Goal: Task Accomplishment & Management: Manage account settings

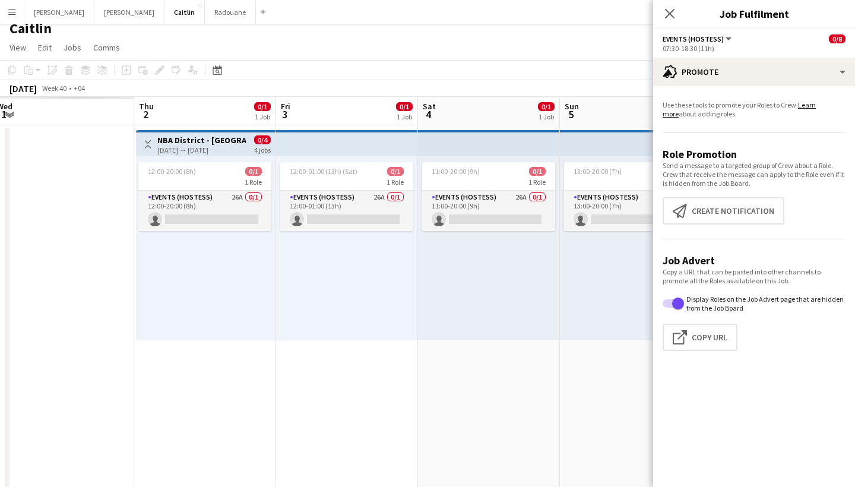
scroll to position [0, 255]
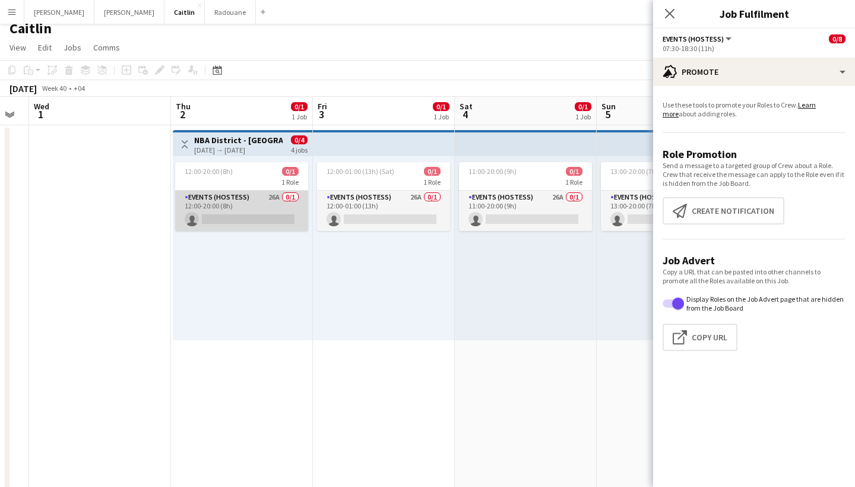
click at [220, 219] on app-card-role "Events (Hostess) 26A 0/1 12:00-20:00 (8h) single-neutral-actions" at bounding box center [241, 211] width 133 height 40
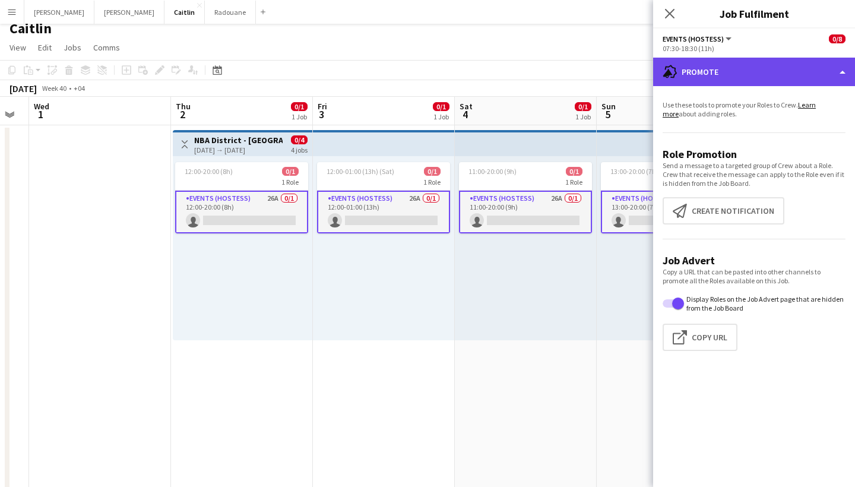
click at [738, 70] on div "advertising-megaphone Promote" at bounding box center [754, 72] width 202 height 29
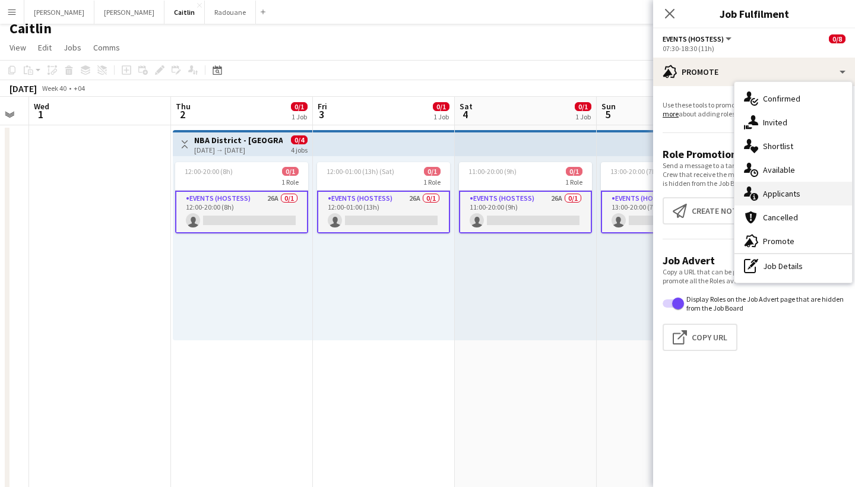
click at [779, 199] on div "single-neutral-actions-information Applicants" at bounding box center [794, 194] width 118 height 24
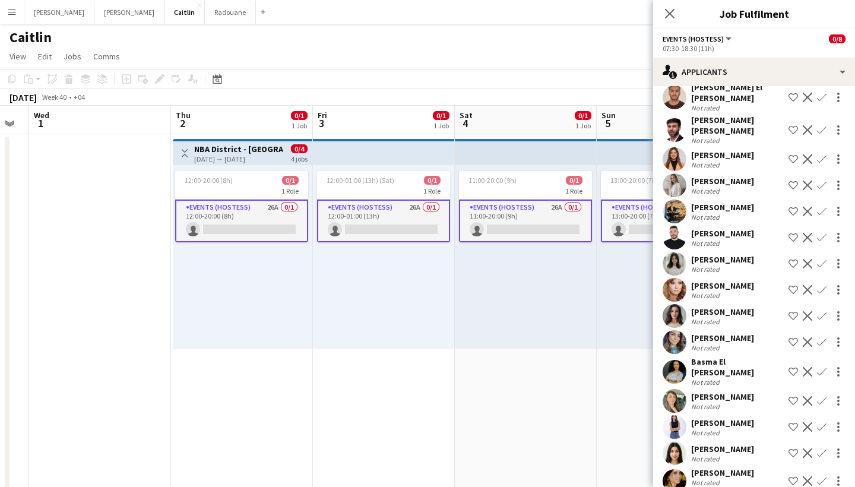
scroll to position [0, 0]
click at [12, 18] on button "Menu" at bounding box center [12, 12] width 24 height 24
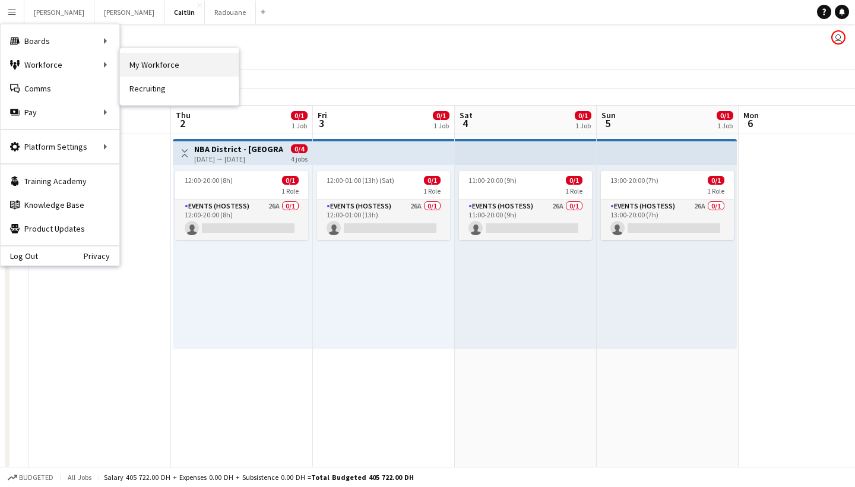
click at [136, 62] on link "My Workforce" at bounding box center [179, 65] width 119 height 24
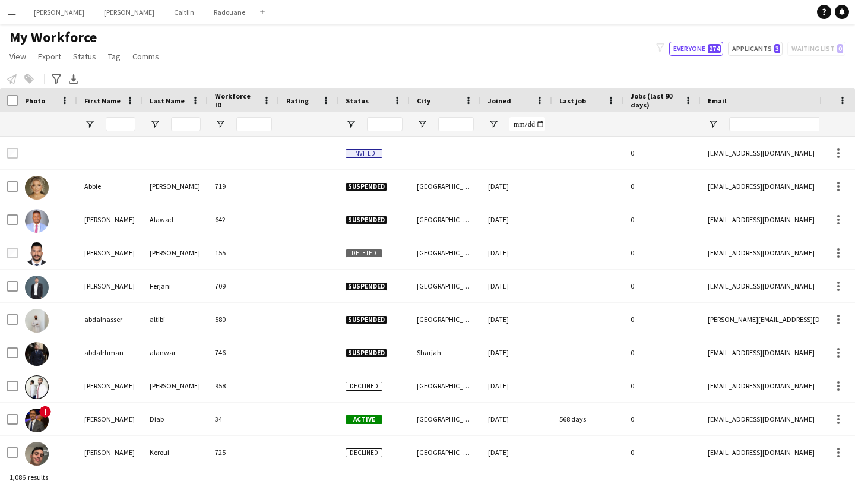
type input "******"
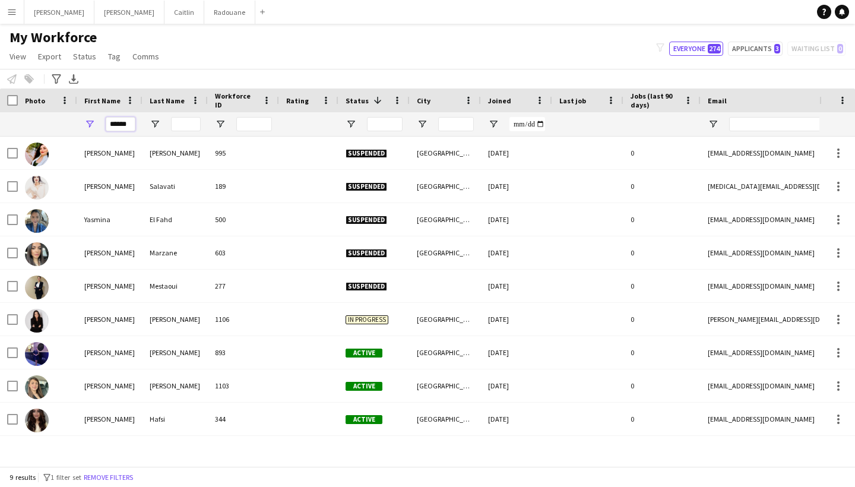
click at [124, 125] on input "******" at bounding box center [121, 124] width 30 height 14
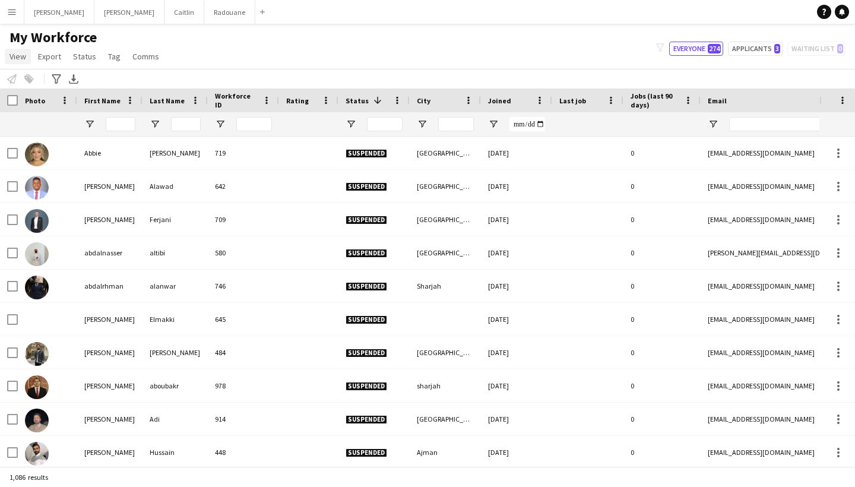
click at [29, 58] on link "View" at bounding box center [18, 56] width 26 height 15
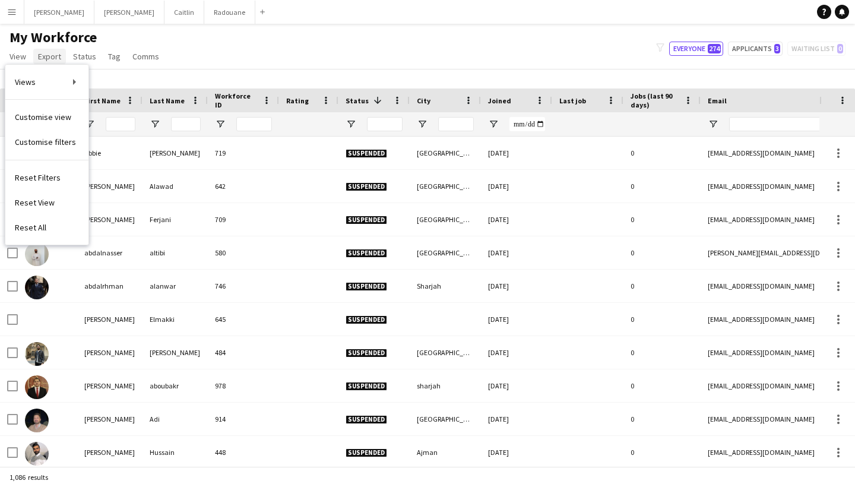
click at [53, 53] on span "Export" at bounding box center [49, 56] width 23 height 11
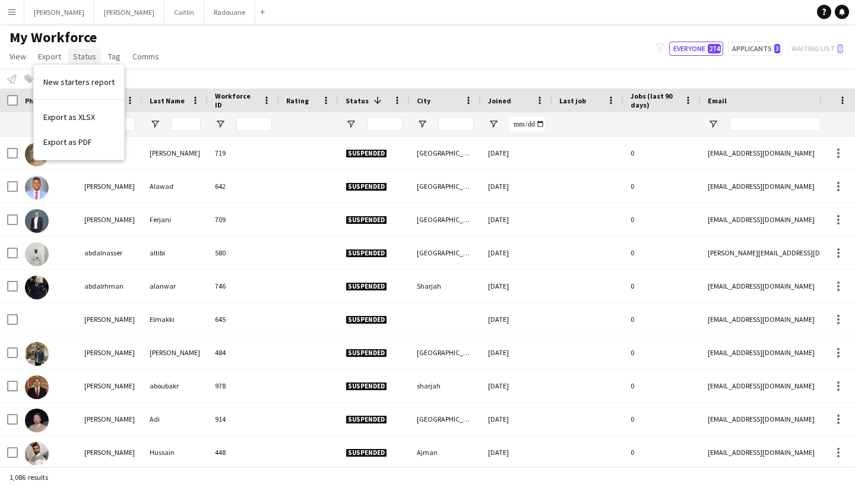
click at [90, 59] on span "Status" at bounding box center [84, 56] width 23 height 11
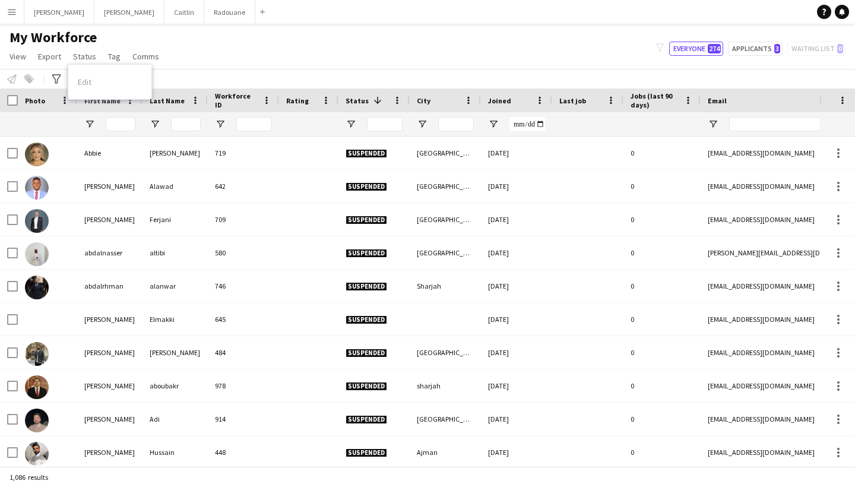
click at [49, 106] on div "Photo" at bounding box center [40, 100] width 31 height 18
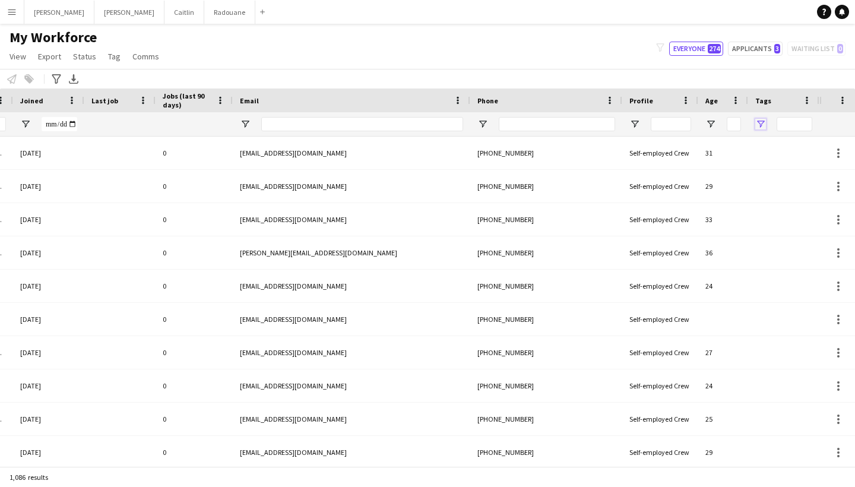
click at [763, 123] on span "Open Filter Menu" at bounding box center [761, 124] width 11 height 11
click at [757, 130] on div at bounding box center [784, 124] width 71 height 24
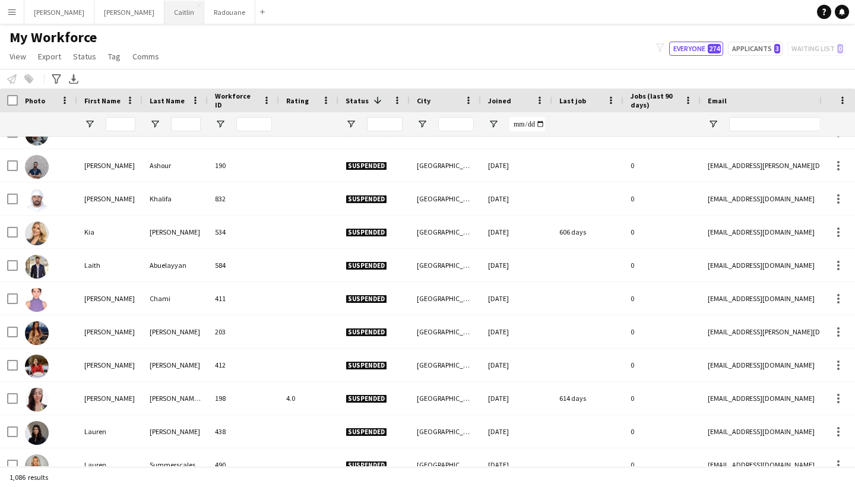
click at [165, 5] on button "[PERSON_NAME]" at bounding box center [185, 12] width 40 height 23
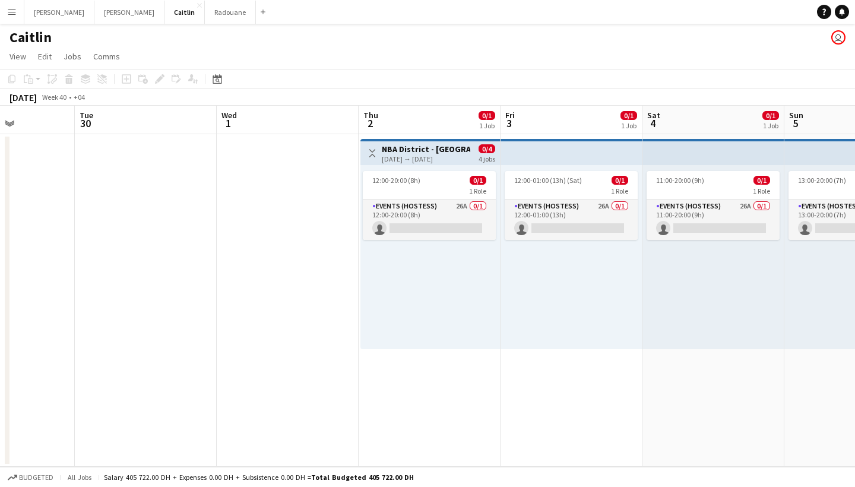
scroll to position [0, 353]
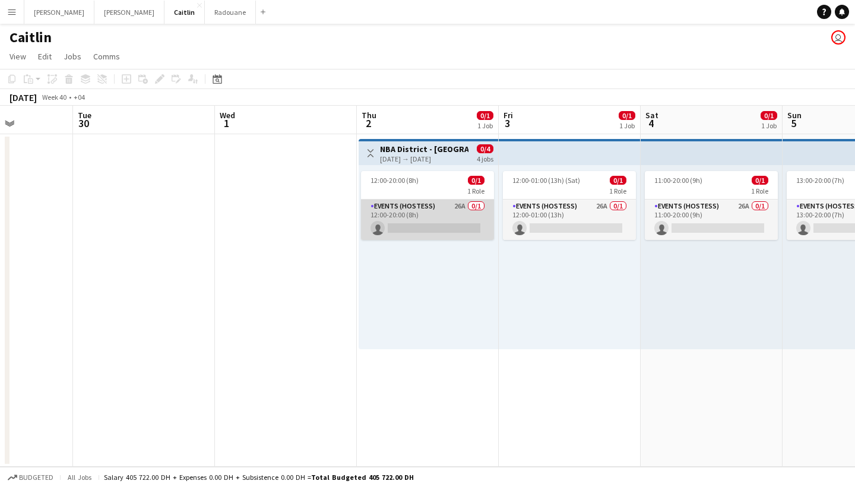
click at [400, 225] on app-card-role "Events (Hostess) 26A 0/1 12:00-20:00 (8h) single-neutral-actions" at bounding box center [427, 220] width 133 height 40
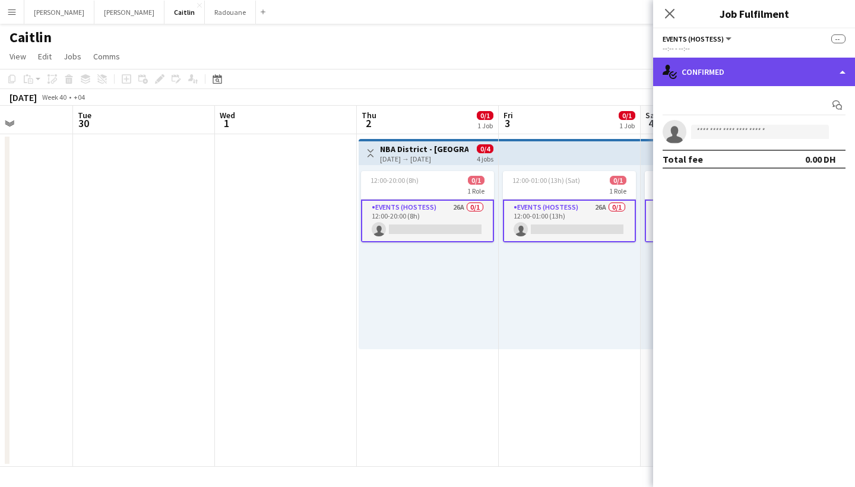
click at [747, 80] on div "single-neutral-actions-check-2 Confirmed" at bounding box center [754, 72] width 202 height 29
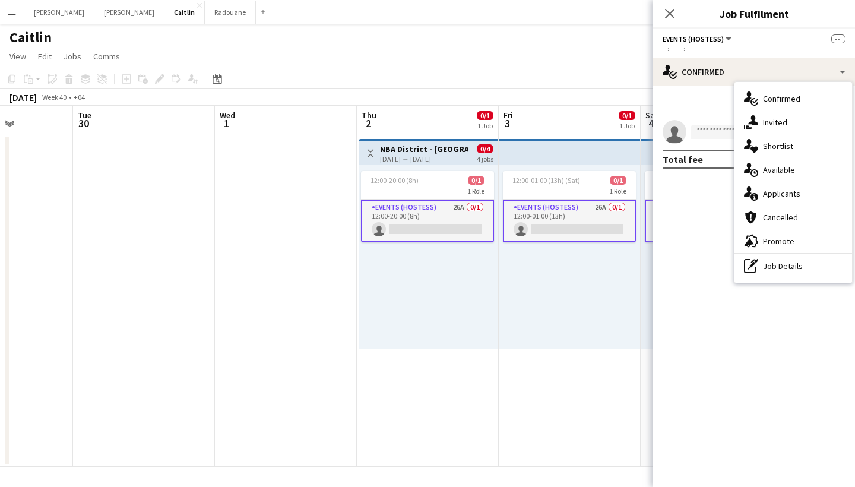
click at [795, 190] on span "Applicants" at bounding box center [781, 193] width 37 height 11
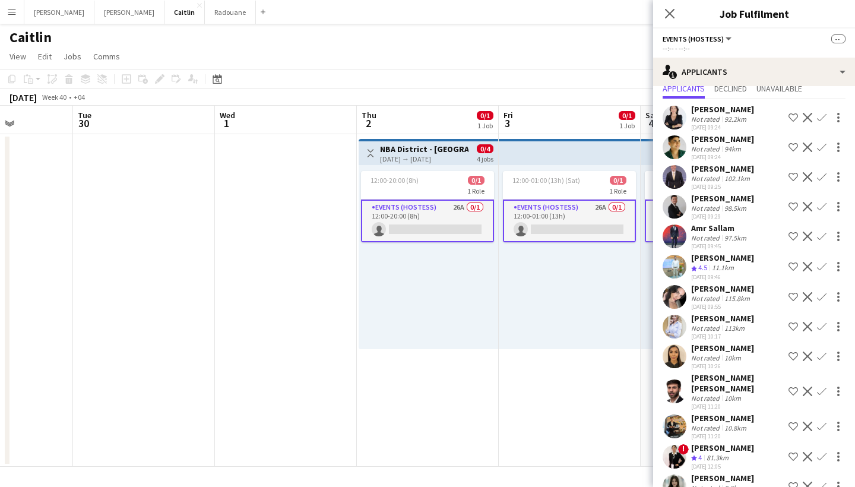
scroll to position [26, 0]
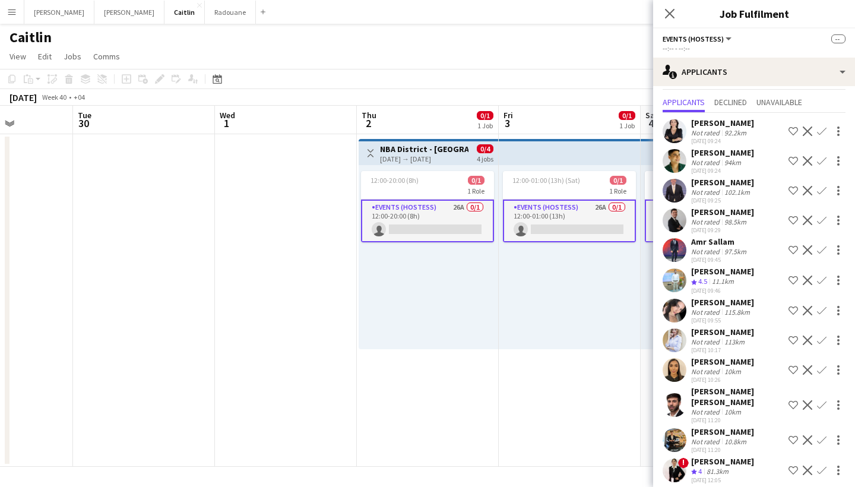
click at [719, 310] on div "Not rated" at bounding box center [707, 312] width 31 height 9
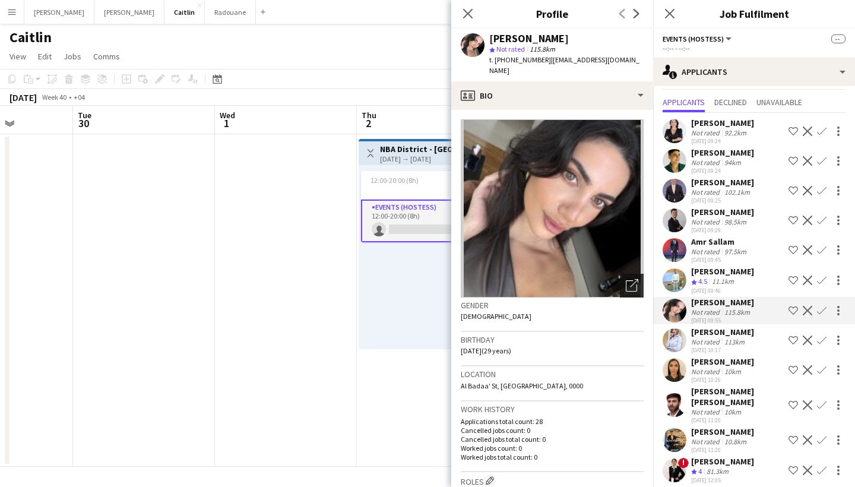
click at [637, 279] on icon "Open photos pop-in" at bounding box center [632, 285] width 12 height 12
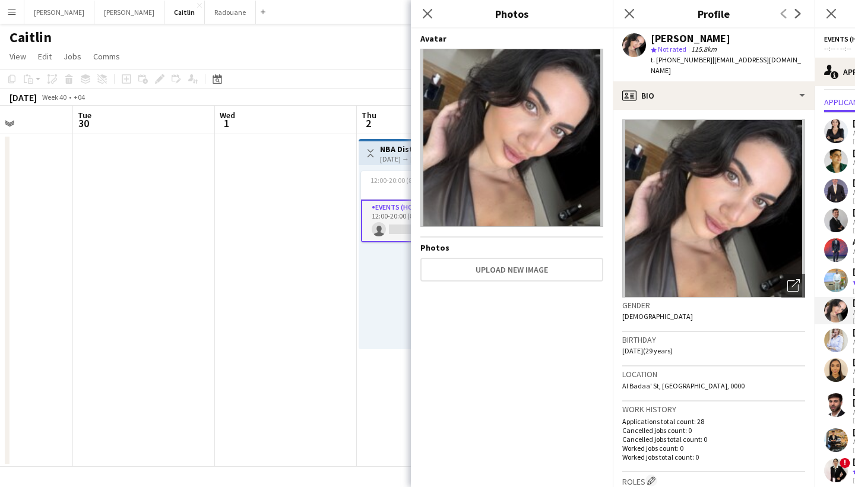
scroll to position [0, 0]
click at [631, 15] on icon at bounding box center [629, 13] width 11 height 11
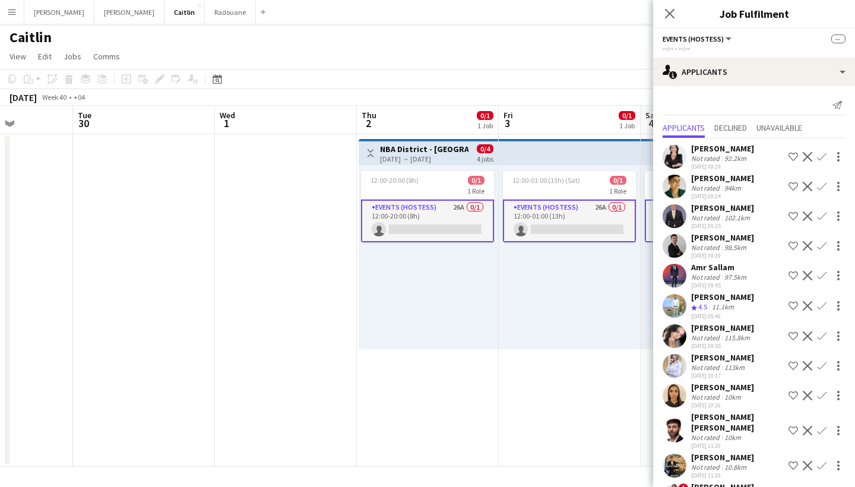
click at [3, 10] on button "Menu" at bounding box center [12, 12] width 24 height 24
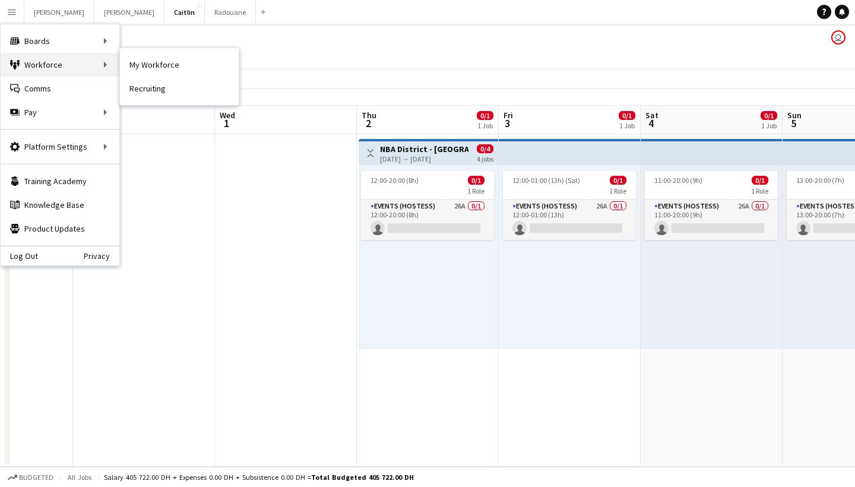
click at [118, 65] on div "Workforce Workforce" at bounding box center [60, 65] width 119 height 24
click at [114, 62] on div "Workforce Workforce" at bounding box center [60, 65] width 119 height 24
click at [148, 65] on link "My Workforce" at bounding box center [179, 65] width 119 height 24
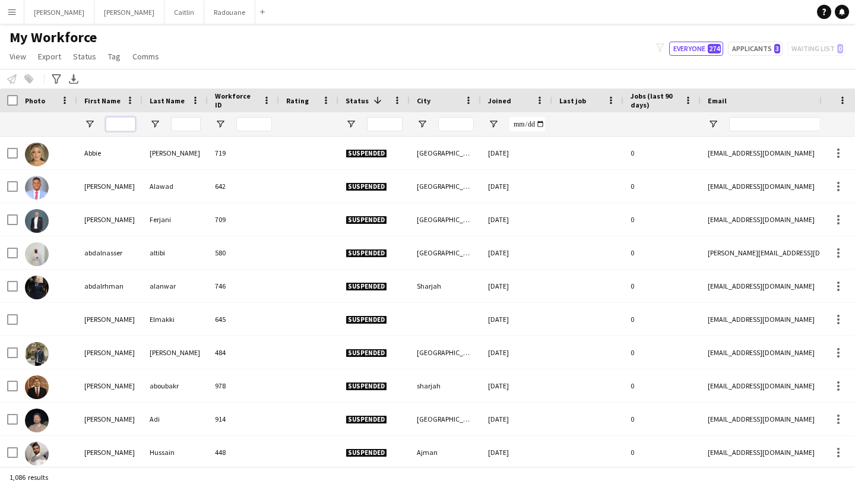
click at [118, 122] on input "First Name Filter Input" at bounding box center [121, 124] width 30 height 14
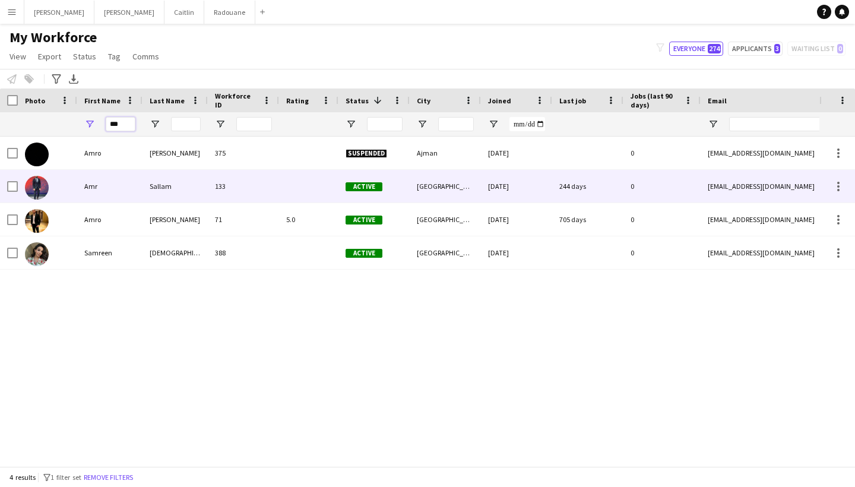
type input "***"
click at [105, 184] on div "Amr" at bounding box center [109, 186] width 65 height 33
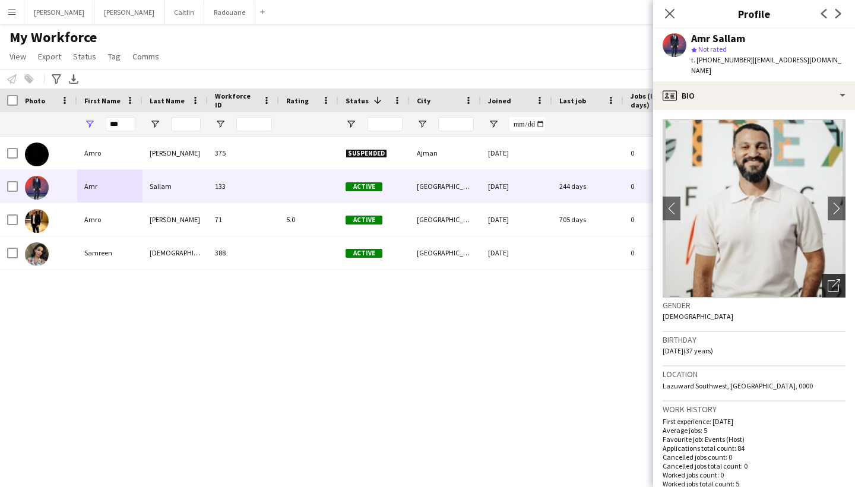
click at [838, 283] on div "Open photos pop-in" at bounding box center [834, 286] width 24 height 24
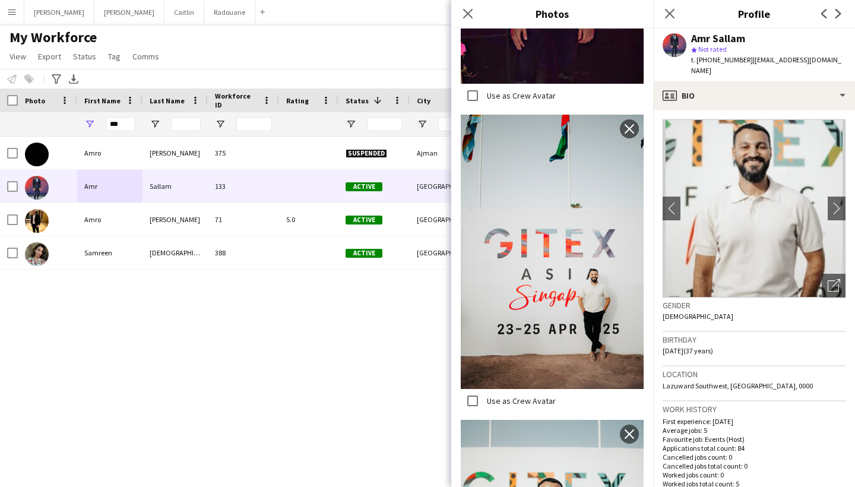
scroll to position [1012, 0]
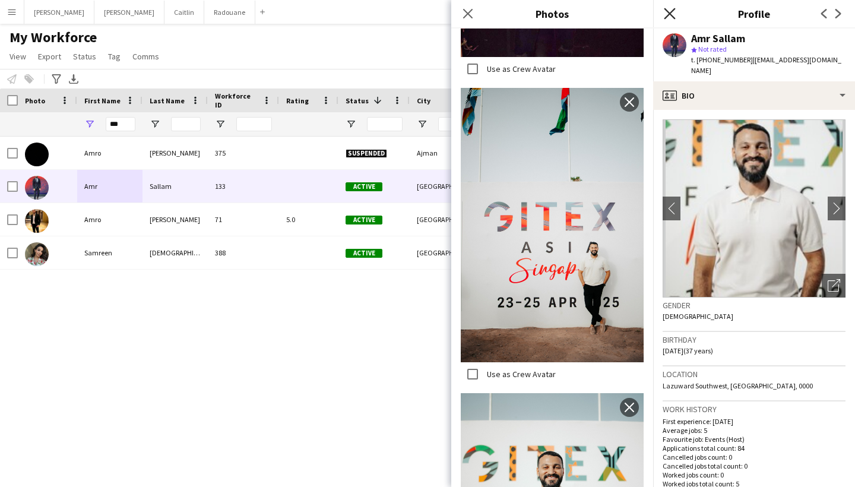
click at [665, 13] on icon "Close pop-in" at bounding box center [669, 13] width 11 height 11
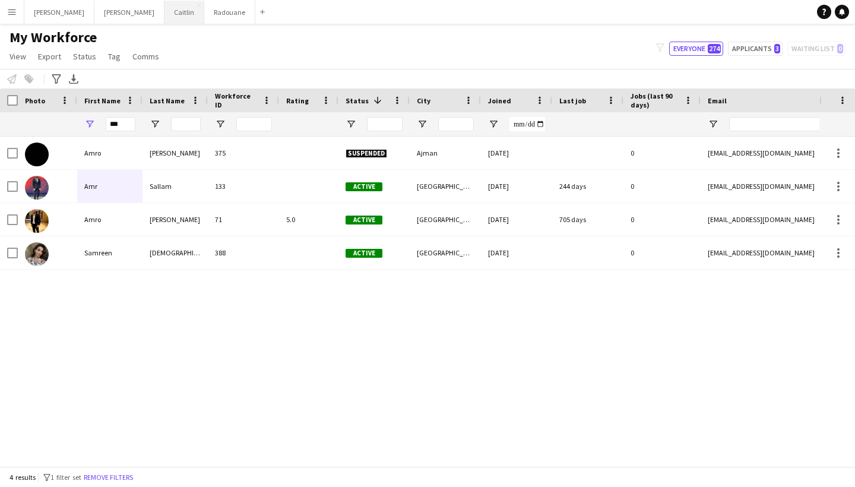
click at [165, 15] on button "[PERSON_NAME]" at bounding box center [185, 12] width 40 height 23
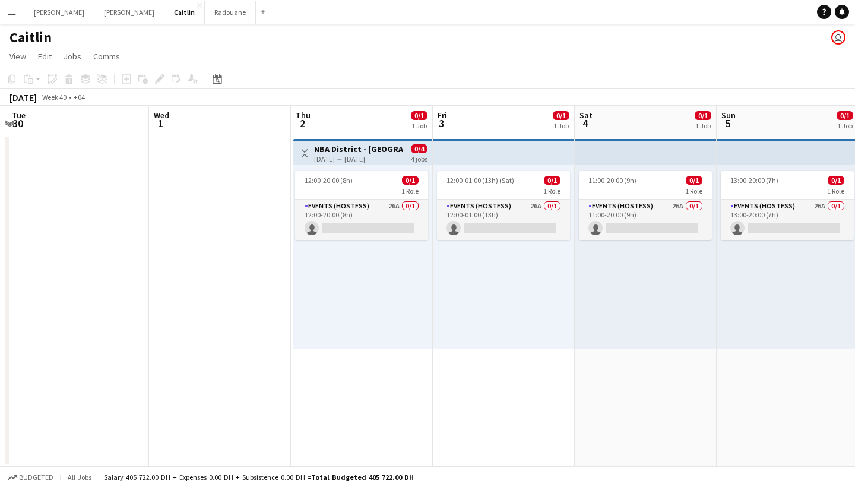
scroll to position [0, 306]
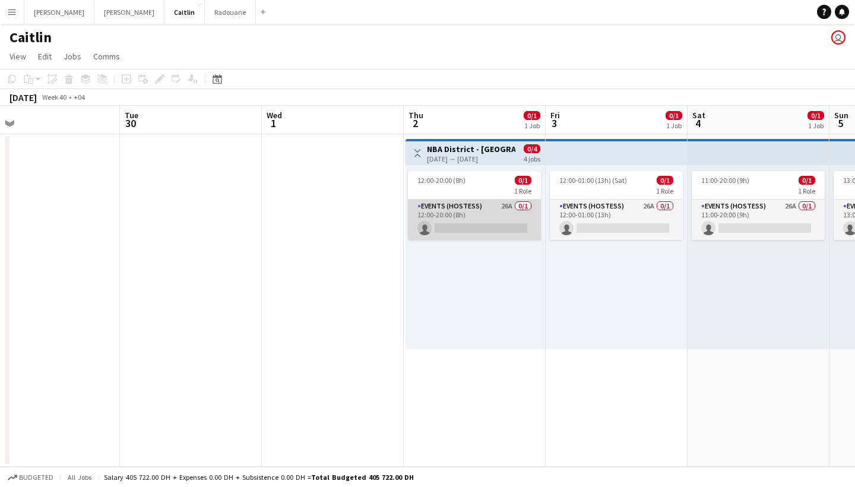
click at [487, 227] on app-card-role "Events (Hostess) 26A 0/1 12:00-20:00 (8h) single-neutral-actions" at bounding box center [474, 220] width 133 height 40
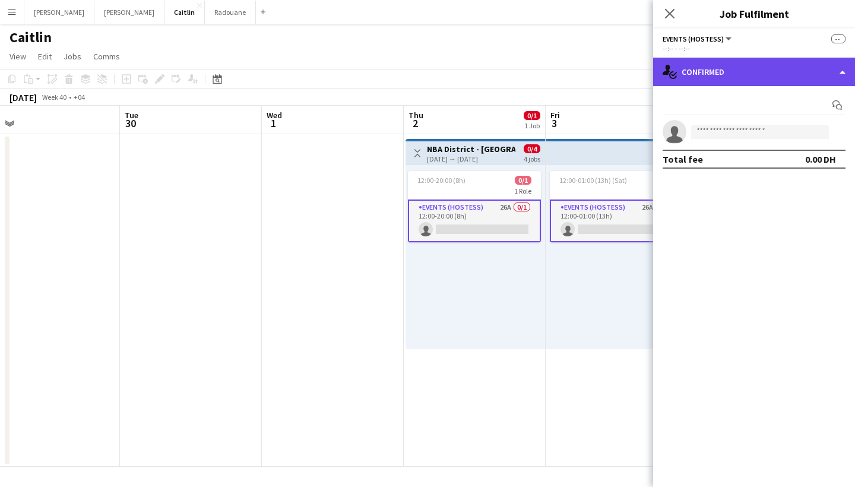
click at [775, 82] on div "single-neutral-actions-check-2 Confirmed" at bounding box center [754, 72] width 202 height 29
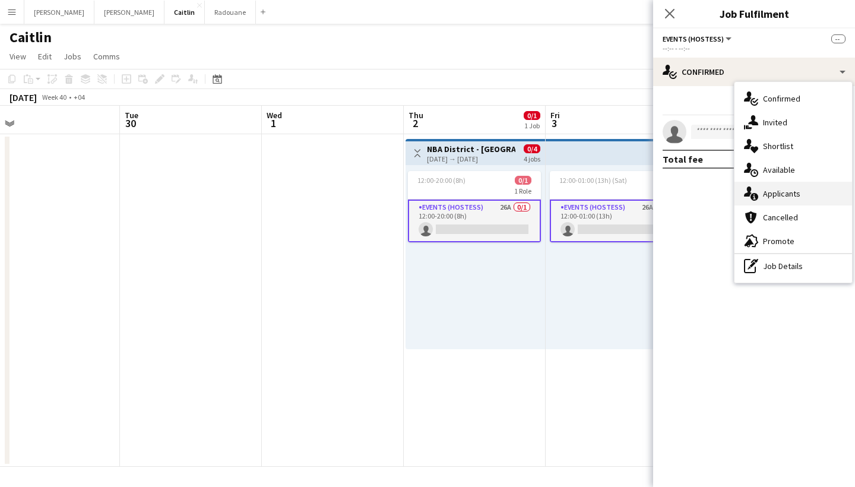
click at [807, 190] on div "single-neutral-actions-information Applicants" at bounding box center [794, 194] width 118 height 24
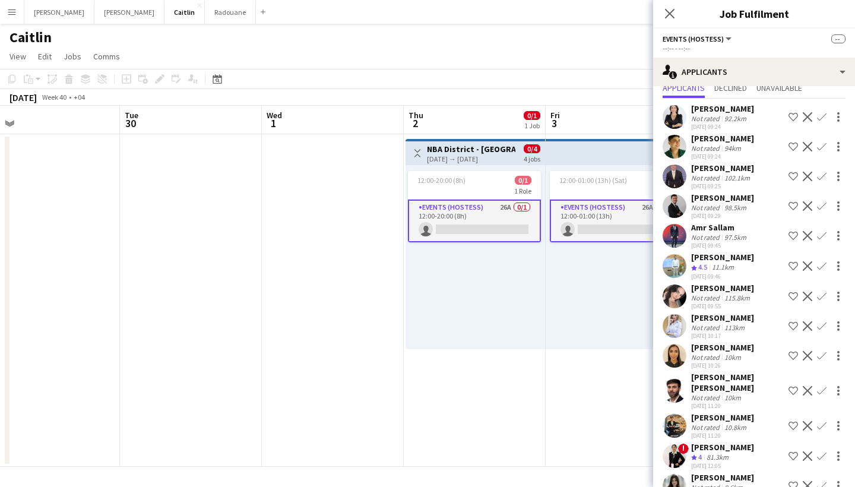
scroll to position [30, 0]
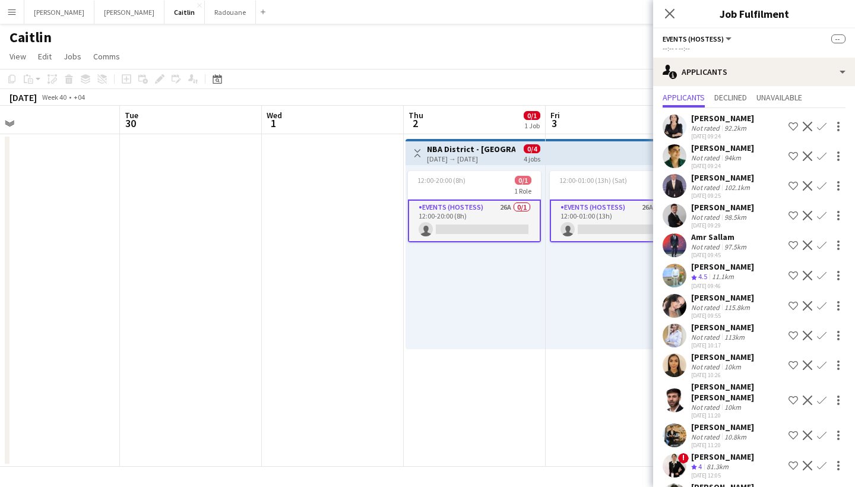
click at [741, 217] on div "98.5km" at bounding box center [735, 217] width 27 height 9
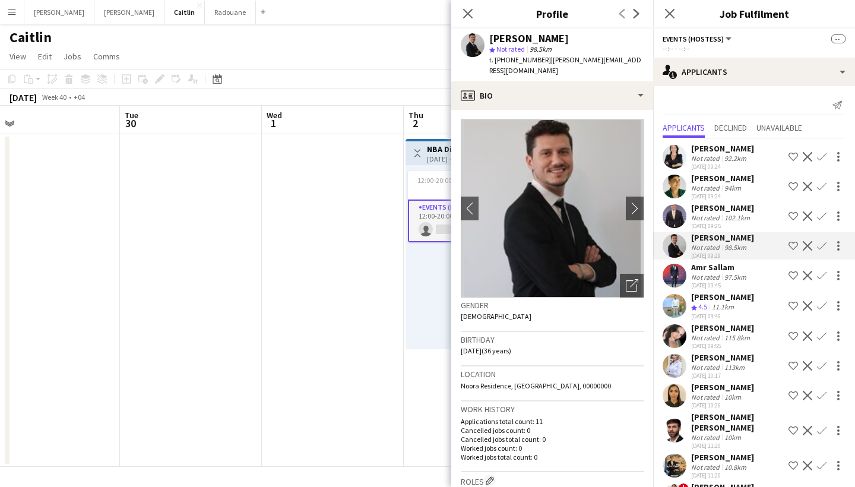
scroll to position [0, 0]
click at [10, 12] on app-icon "Menu" at bounding box center [12, 12] width 10 height 10
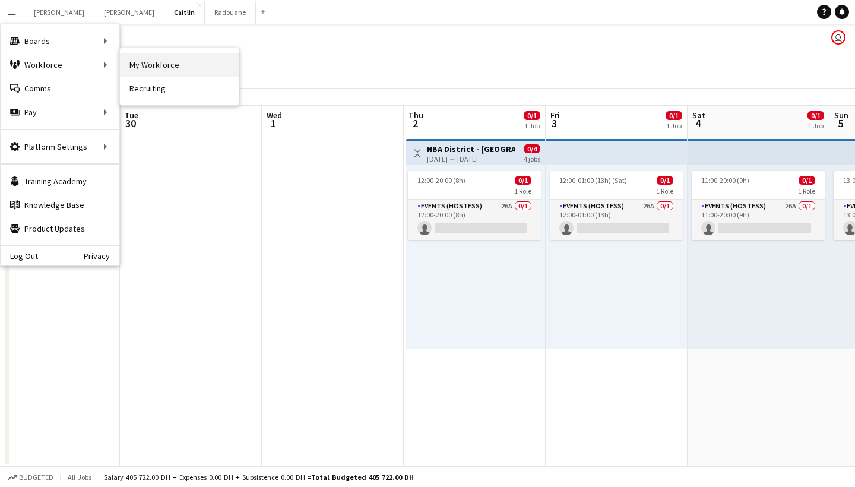
click at [153, 70] on link "My Workforce" at bounding box center [179, 65] width 119 height 24
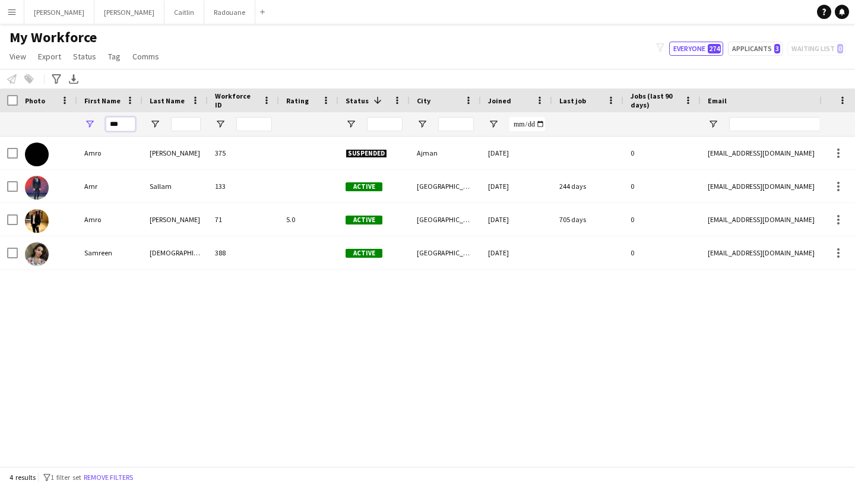
click at [122, 127] on input "***" at bounding box center [121, 124] width 30 height 14
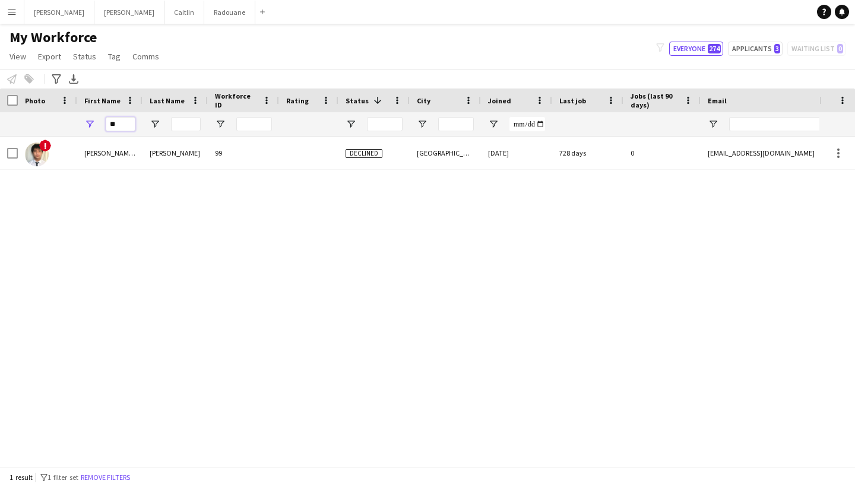
type input "*"
